Goal: Check status: Check status

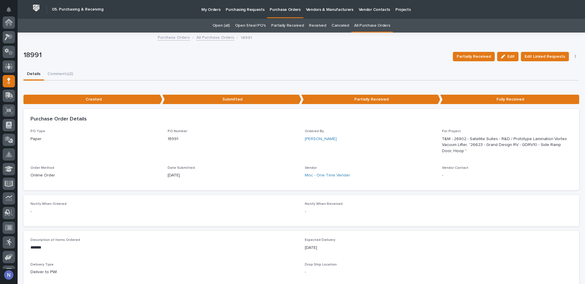
scroll to position [59, 0]
click at [10, 20] on icon at bounding box center [9, 22] width 4 height 7
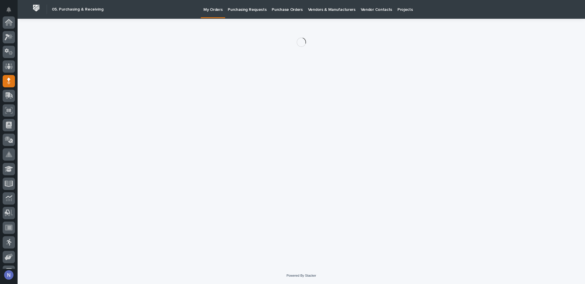
scroll to position [59, 0]
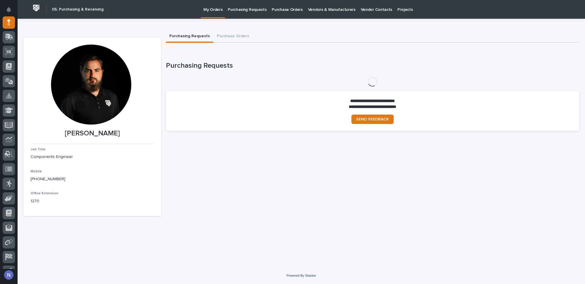
click at [241, 11] on p "Purchasing Requests" at bounding box center [247, 6] width 39 height 12
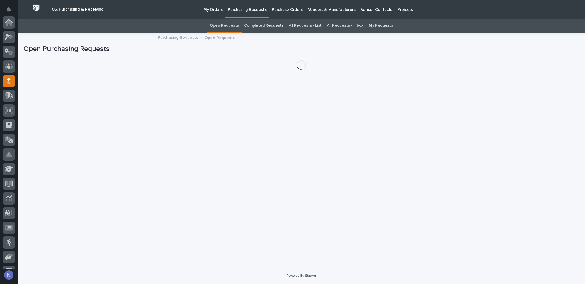
scroll to position [59, 0]
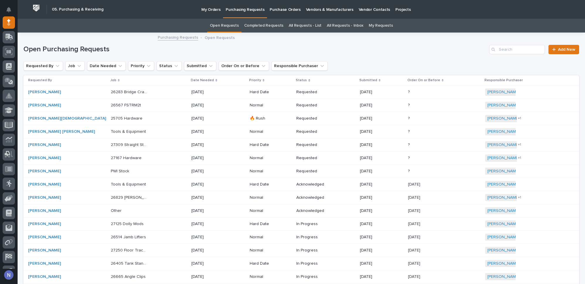
click at [306, 25] on link "All Requests - List" at bounding box center [305, 26] width 33 height 14
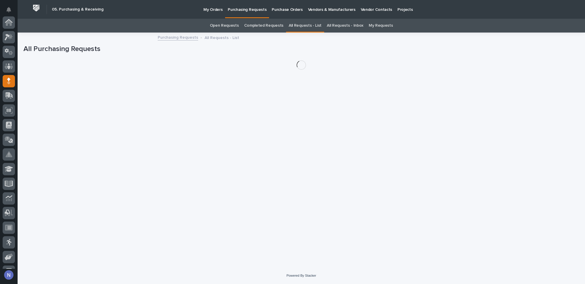
scroll to position [59, 0]
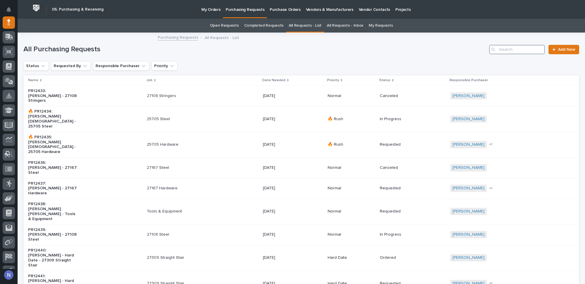
click at [514, 51] on input "Search" at bounding box center [517, 49] width 56 height 9
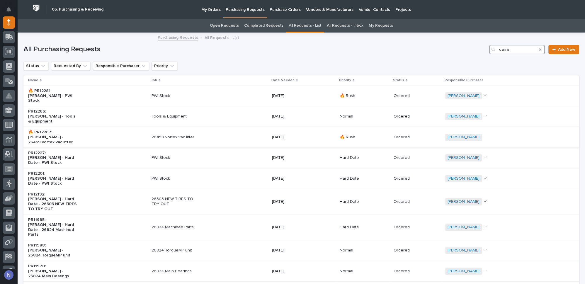
type input "darre"
click at [102, 127] on div "🔥 PR12267: [PERSON_NAME] - 26459 vortex vac lifter" at bounding box center [87, 136] width 119 height 19
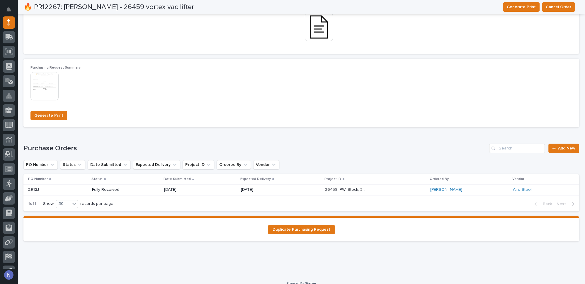
scroll to position [381, 0]
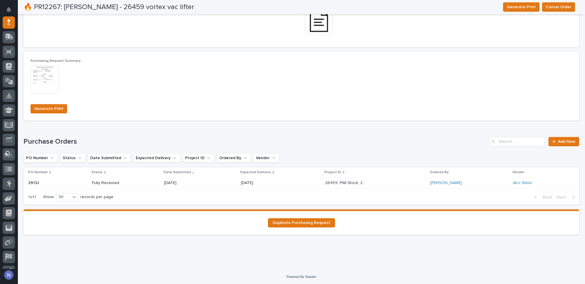
click at [402, 181] on div "26459, PWI Stock, 26739, 26491 26459, PWI Stock, 26739, 26491" at bounding box center [375, 183] width 100 height 10
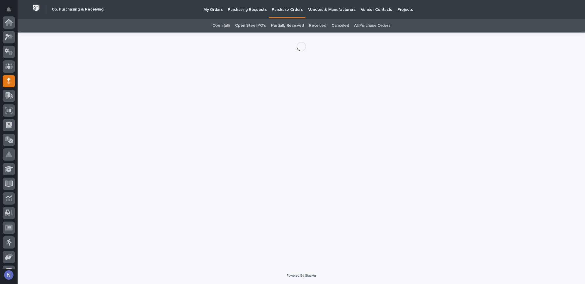
scroll to position [59, 0]
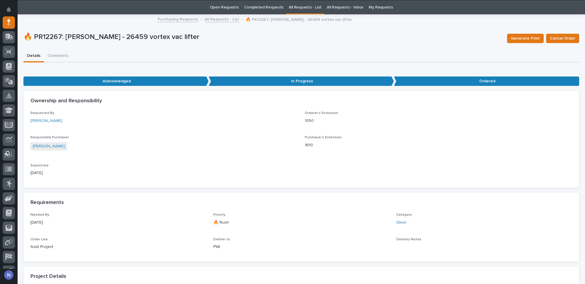
scroll to position [18, 0]
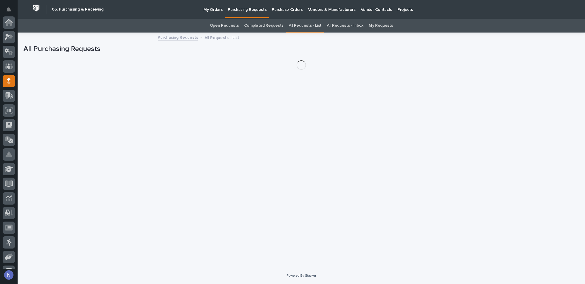
scroll to position [59, 0]
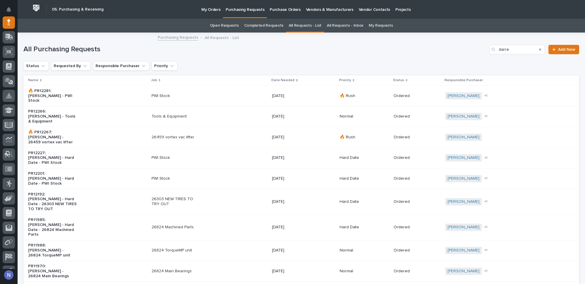
click at [363, 92] on div "🔥 Rush" at bounding box center [364, 95] width 49 height 6
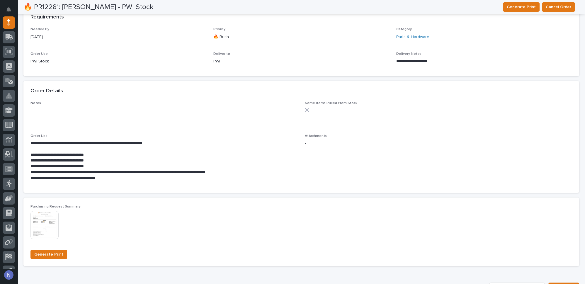
scroll to position [231, 0]
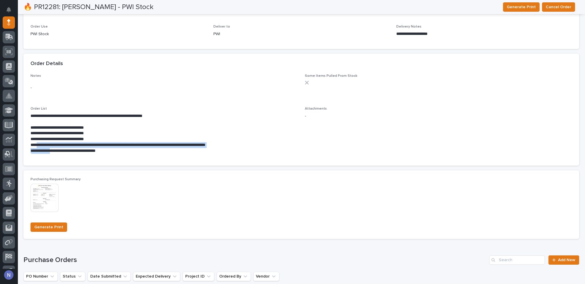
drag, startPoint x: 38, startPoint y: 146, endPoint x: 50, endPoint y: 152, distance: 14.0
click at [50, 152] on div "**********" at bounding box center [163, 133] width 267 height 41
click at [158, 158] on div "**********" at bounding box center [163, 133] width 267 height 52
drag, startPoint x: 112, startPoint y: 144, endPoint x: 246, endPoint y: 143, distance: 134.2
click at [246, 143] on p "**********" at bounding box center [162, 145] width 265 height 6
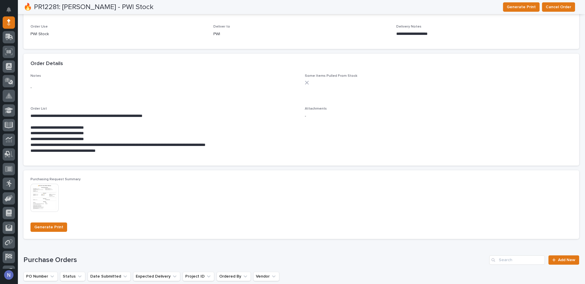
click at [48, 154] on div "**********" at bounding box center [163, 133] width 267 height 52
